Goal: Task Accomplishment & Management: Complete application form

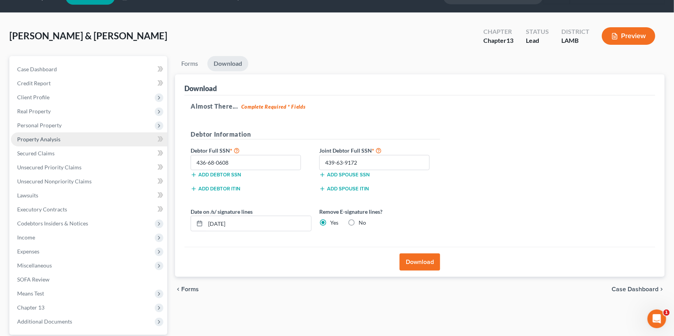
click at [68, 139] on link "Property Analysis" at bounding box center [89, 139] width 156 height 14
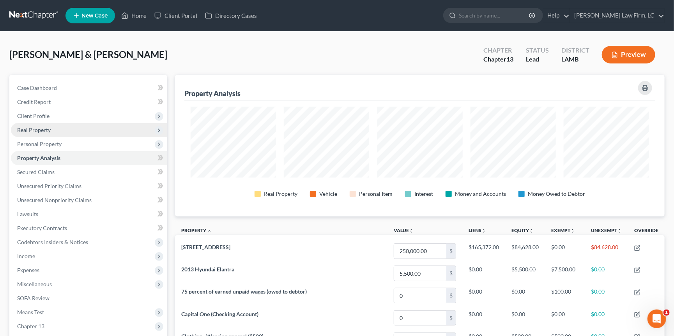
click at [65, 125] on span "Real Property" at bounding box center [89, 130] width 156 height 14
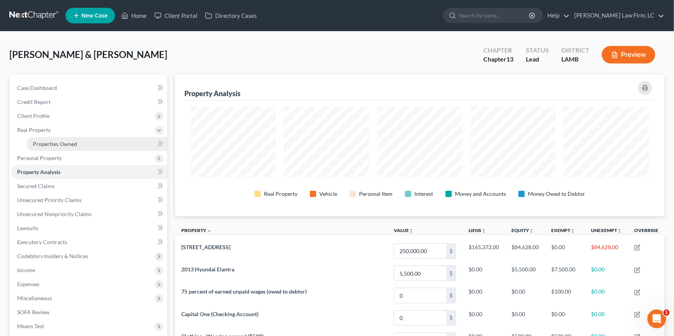
click at [81, 147] on link "Properties Owned" at bounding box center [96, 144] width 141 height 14
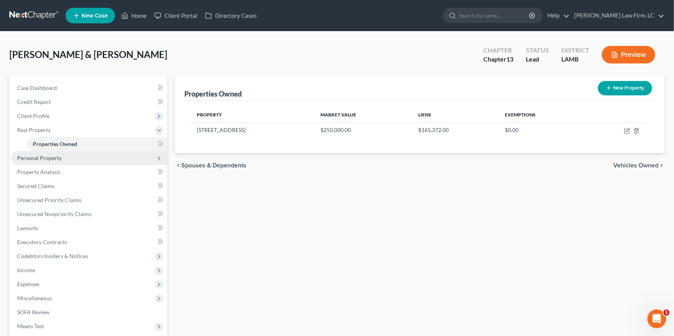
click at [70, 151] on span "Personal Property" at bounding box center [89, 158] width 156 height 14
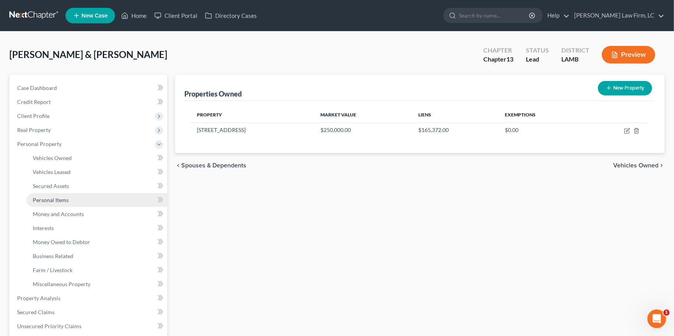
click at [94, 198] on link "Personal Items" at bounding box center [96, 200] width 141 height 14
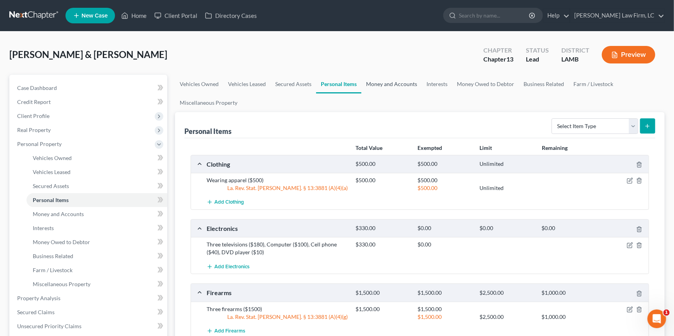
click at [399, 88] on link "Money and Accounts" at bounding box center [391, 84] width 60 height 19
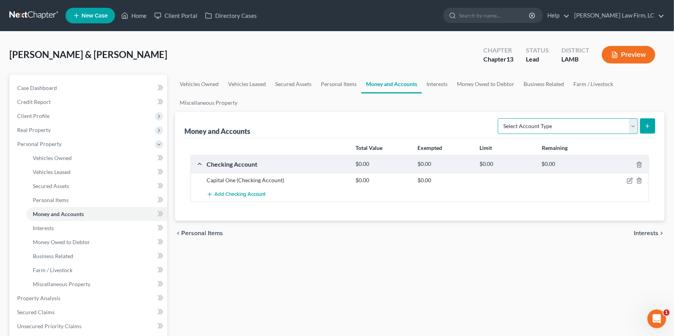
select select "savings"
click at [645, 128] on icon "submit" at bounding box center [647, 126] width 6 height 6
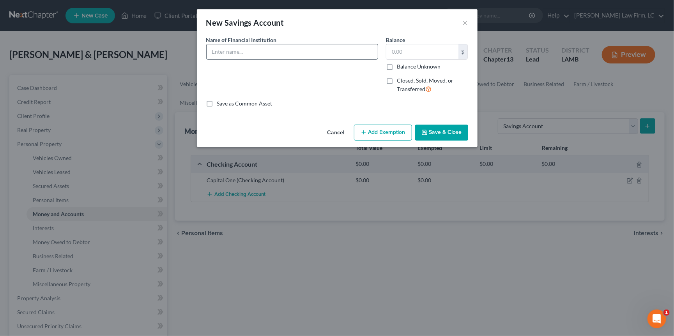
click at [295, 52] on input "text" at bounding box center [292, 51] width 171 height 15
type input "Neighbors FCU"
click at [397, 67] on label "Balance Unknown" at bounding box center [419, 67] width 44 height 8
click at [400, 67] on input "Balance Unknown" at bounding box center [402, 65] width 5 height 5
checkbox input "true"
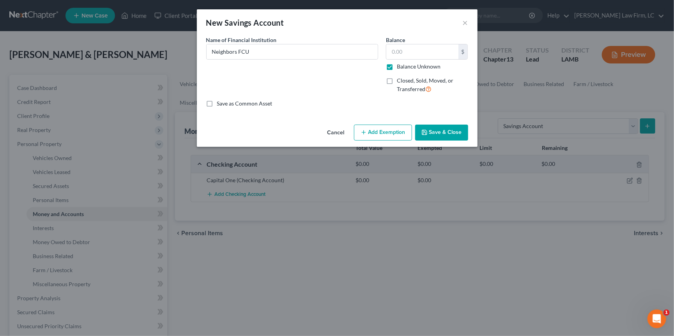
type input "0.00"
click at [431, 136] on button "Save & Close" at bounding box center [441, 133] width 53 height 16
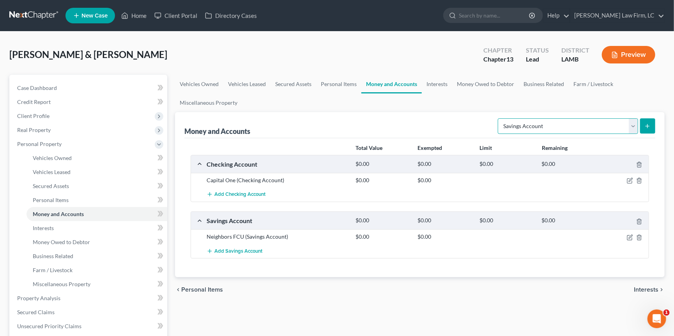
select select "checking"
click at [648, 130] on button "submit" at bounding box center [647, 125] width 15 height 15
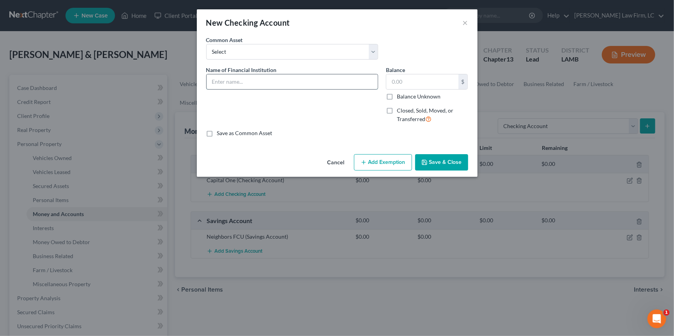
click at [300, 83] on input "text" at bounding box center [292, 81] width 171 height 15
type input "Neighbors FCU"
click at [427, 95] on label "Balance Unknown" at bounding box center [419, 97] width 44 height 8
click at [405, 95] on input "Balance Unknown" at bounding box center [402, 95] width 5 height 5
checkbox input "true"
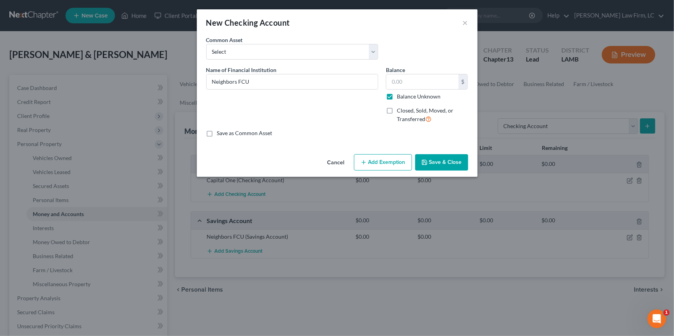
type input "0.00"
click at [442, 159] on button "Save & Close" at bounding box center [441, 162] width 53 height 16
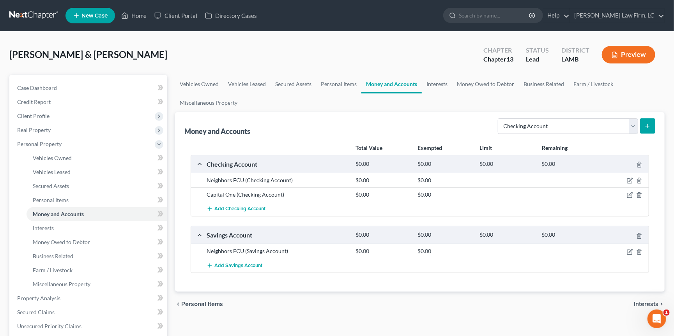
click at [648, 128] on icon "submit" at bounding box center [647, 126] width 6 height 6
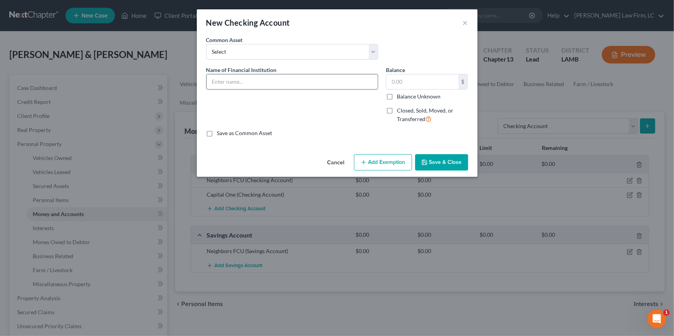
click at [284, 80] on input "text" at bounding box center [292, 81] width 171 height 15
type input "C"
type input "Chase (Business)"
click at [426, 96] on label "Balance Unknown" at bounding box center [419, 97] width 44 height 8
click at [405, 96] on input "Balance Unknown" at bounding box center [402, 95] width 5 height 5
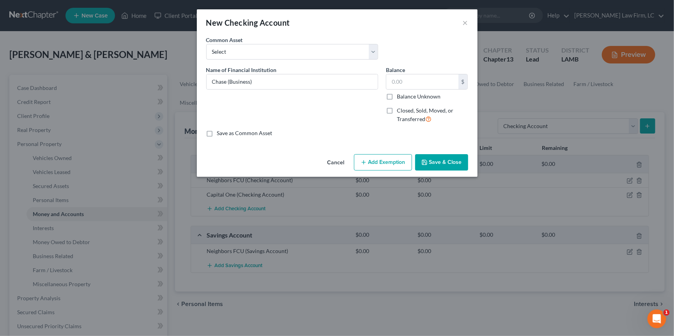
checkbox input "true"
type input "0.00"
click at [446, 164] on button "Save & Close" at bounding box center [441, 162] width 53 height 16
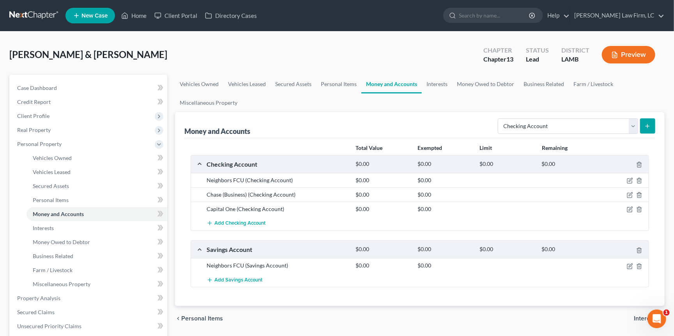
click at [651, 127] on button "submit" at bounding box center [647, 125] width 15 height 15
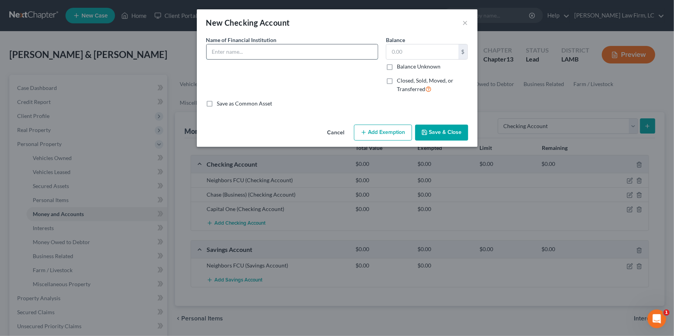
click at [304, 48] on input "text" at bounding box center [292, 51] width 171 height 15
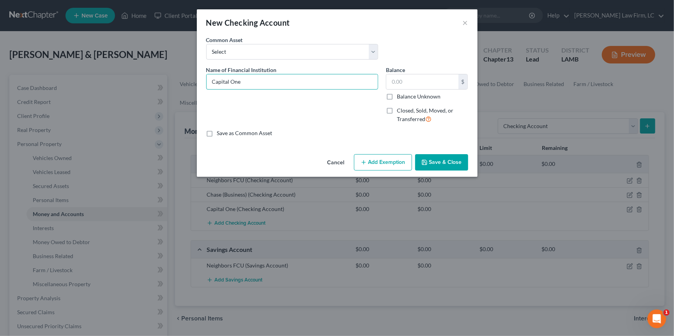
type input "Capital One"
click at [416, 95] on label "Balance Unknown" at bounding box center [419, 97] width 44 height 8
click at [405, 95] on input "Balance Unknown" at bounding box center [402, 95] width 5 height 5
checkbox input "true"
type input "0.00"
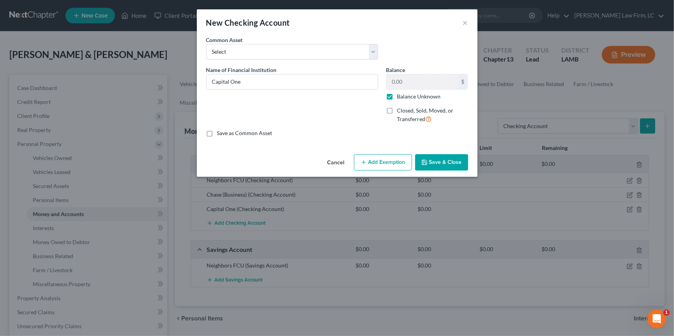
click at [439, 163] on button "Save & Close" at bounding box center [441, 162] width 53 height 16
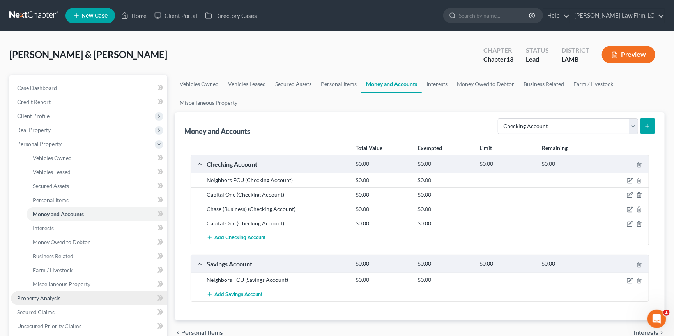
scroll to position [16, 0]
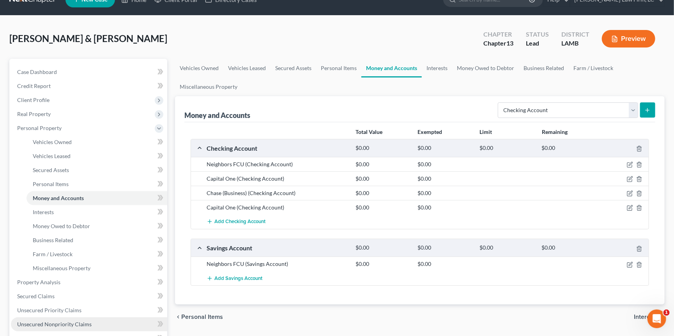
click at [76, 321] on span "Unsecured Nonpriority Claims" at bounding box center [54, 324] width 74 height 7
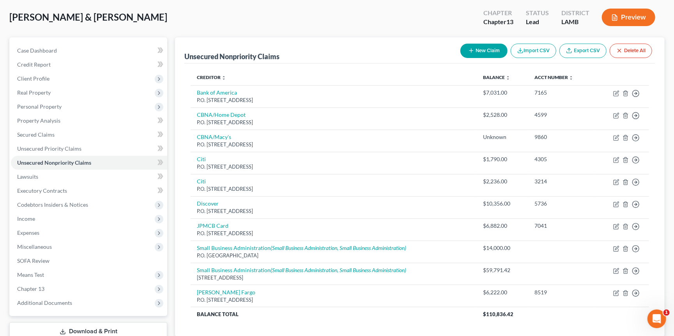
scroll to position [39, 0]
